Goal: Information Seeking & Learning: Learn about a topic

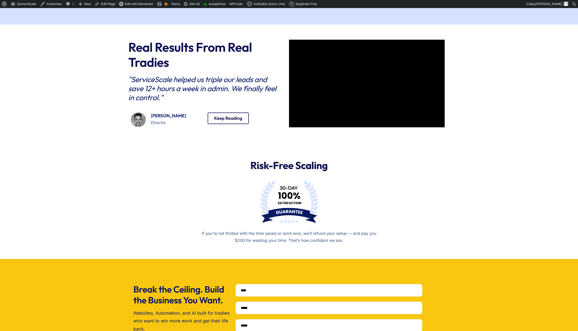
scroll to position [909, 0]
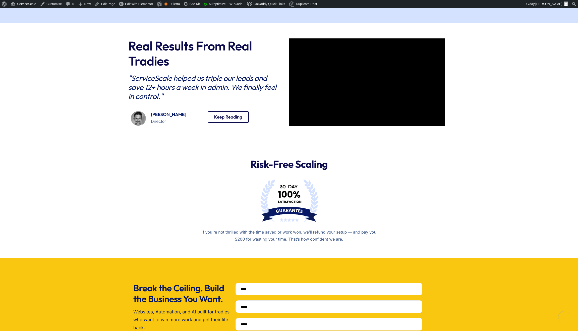
drag, startPoint x: 123, startPoint y: 74, endPoint x: 129, endPoint y: 76, distance: 5.6
click at [125, 74] on div "Real Results From Real Tradies "ServiceScale helped us triple our leads and sav…" at bounding box center [289, 83] width 578 height 120
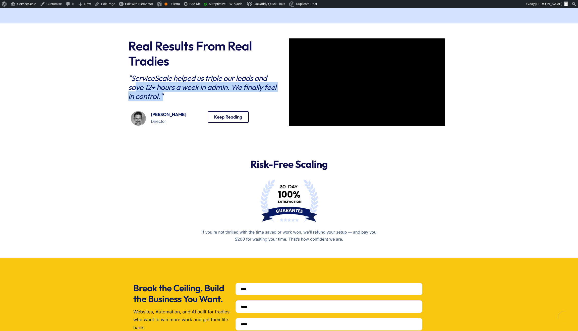
drag, startPoint x: 173, startPoint y: 105, endPoint x: 138, endPoint y: 89, distance: 38.9
click at [137, 89] on div "Real Results From Real Tradies "ServiceScale helped us triple our leads and sav…" at bounding box center [206, 83] width 156 height 90
click at [138, 85] on h2 ""ServiceScale helped us triple our leads and save 12+ hours a week in admin. We…" at bounding box center [202, 87] width 149 height 27
click at [135, 78] on h2 ""ServiceScale helped us triple our leads and save 12+ hours a week in admin. We…" at bounding box center [202, 87] width 149 height 27
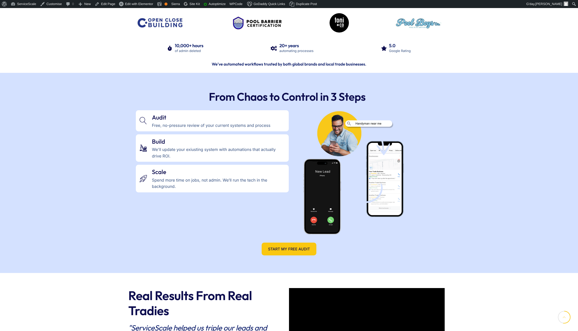
scroll to position [755, 0]
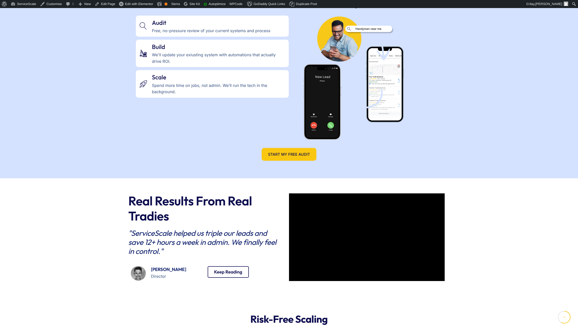
click at [158, 238] on h2 ""ServiceScale helped us triple our leads and save 12+ hours a week in admin. We…" at bounding box center [202, 241] width 149 height 27
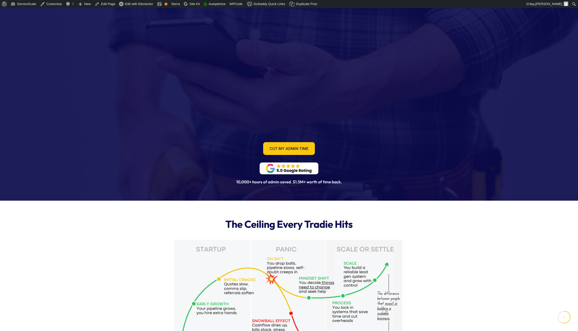
scroll to position [755, 0]
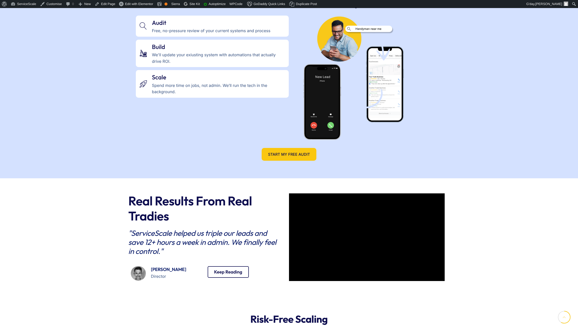
drag, startPoint x: 181, startPoint y: 220, endPoint x: 198, endPoint y: 256, distance: 39.7
click at [196, 256] on div "Real Results From Real Tradies "ServiceScale helped us triple our leads and sav…" at bounding box center [206, 238] width 156 height 90
copy div ""ServiceScale helped us triple our leads and save 12+ hours a week in admin. We…"
click at [216, 256] on div ""ServiceScale helped us triple our leads and save 12+ hours a week in admin. We…" at bounding box center [202, 243] width 149 height 30
